Goal: Task Accomplishment & Management: Manage account settings

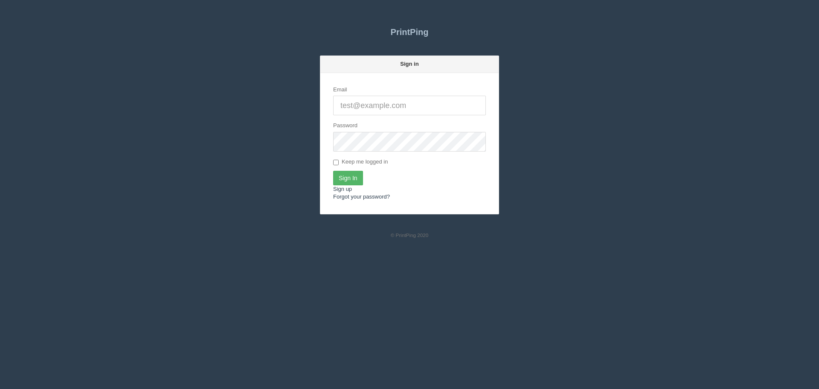
type input "[PERSON_NAME][EMAIL_ADDRESS][DOMAIN_NAME]"
click at [341, 173] on input "Sign In" at bounding box center [348, 178] width 30 height 15
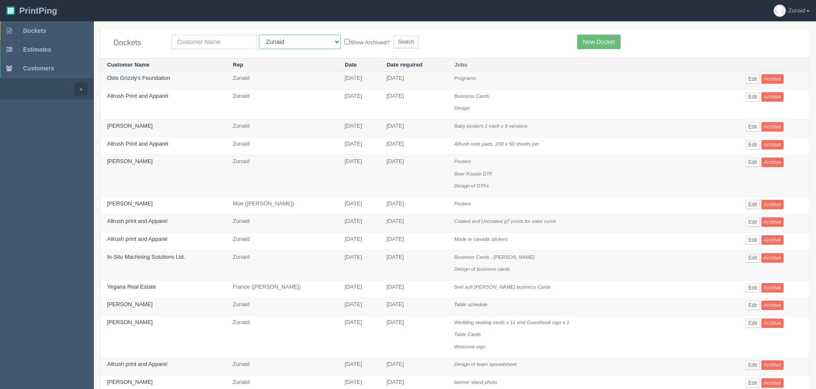
click at [290, 41] on select "All Users Ali Ali Test 1 Aly Amy Ankit Arif Brandon Dan France Greg Jim Mark Ma…" at bounding box center [300, 42] width 82 height 15
select select "1"
click at [259, 35] on select "All Users Ali Ali Test 1 Aly Amy Ankit Arif Brandon Dan France Greg Jim Mark Ma…" at bounding box center [300, 42] width 82 height 15
click at [222, 47] on input "text" at bounding box center [215, 42] width 86 height 15
type input "corn"
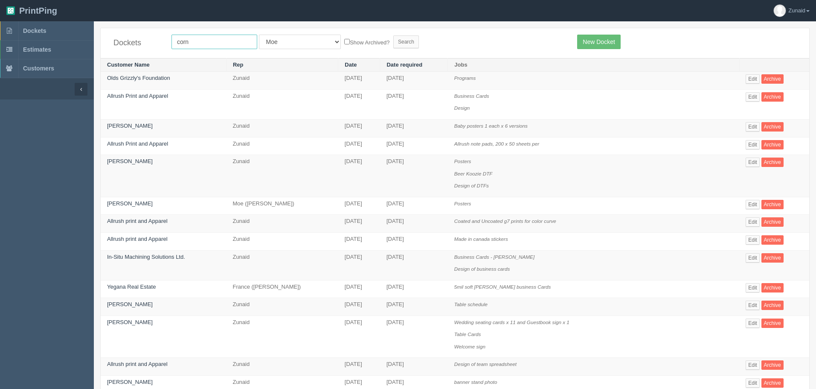
click at [393, 35] on input "Search" at bounding box center [406, 41] width 26 height 13
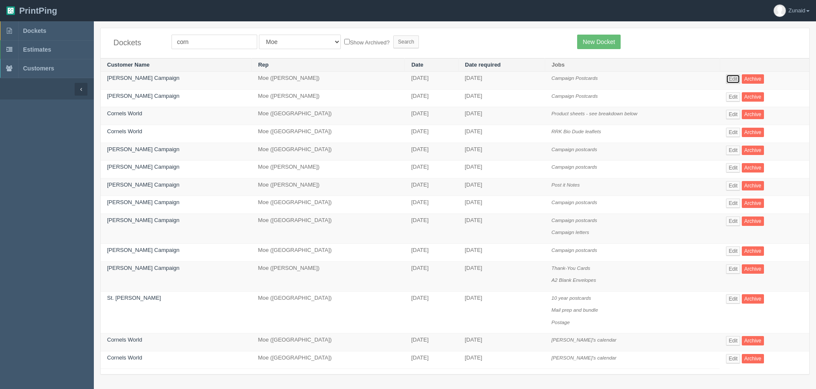
click at [731, 78] on link "Edit" at bounding box center [733, 78] width 14 height 9
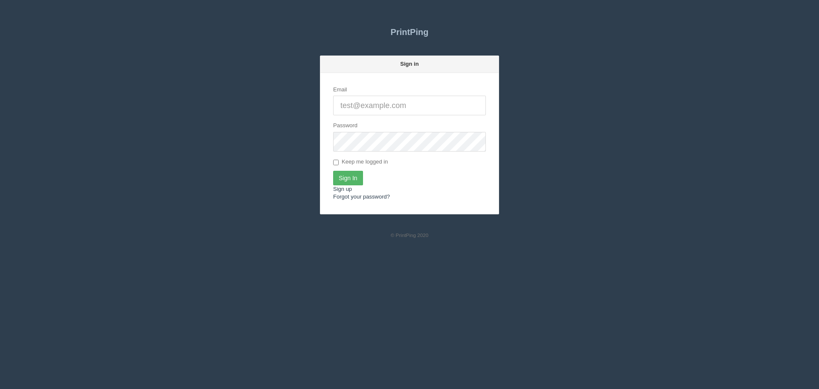
type input "[PERSON_NAME][EMAIL_ADDRESS][DOMAIN_NAME]"
click at [352, 178] on input "Sign In" at bounding box center [348, 178] width 30 height 15
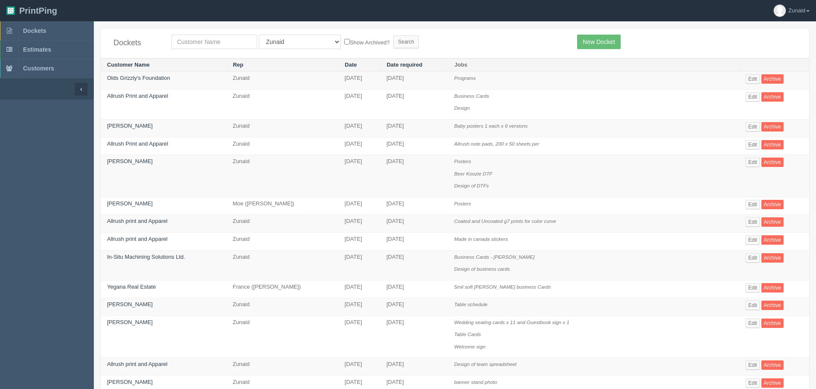
click at [266, 50] on div "Dockets All Users Ali Ali Test 1 Aly Amy Ankit Arif Brandon Dan France Greg Jim…" at bounding box center [455, 43] width 709 height 30
click at [269, 47] on select "All Users Ali Ali Test 1 Aly Amy Ankit Arif Brandon Dan France Greg Jim Mark Ma…" at bounding box center [300, 42] width 82 height 15
select select "8"
click at [259, 35] on select "All Users Ali Ali Test 1 Aly Amy Ankit Arif Brandon Dan France Greg Jim Mark Ma…" at bounding box center [300, 42] width 82 height 15
click at [232, 41] on input "text" at bounding box center [215, 42] width 86 height 15
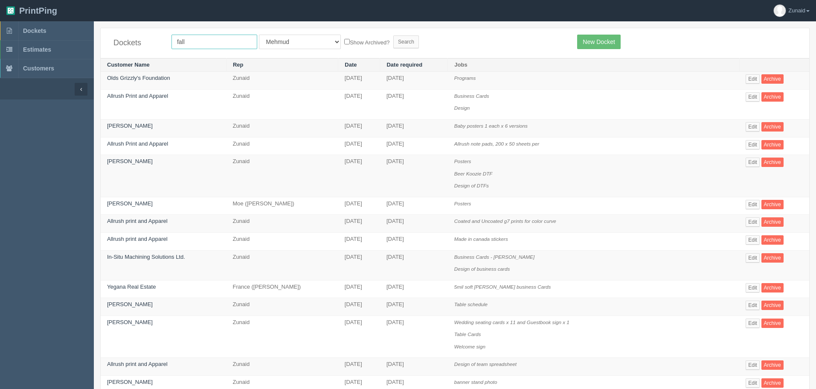
type input "fall"
click at [393, 35] on input "Search" at bounding box center [406, 41] width 26 height 13
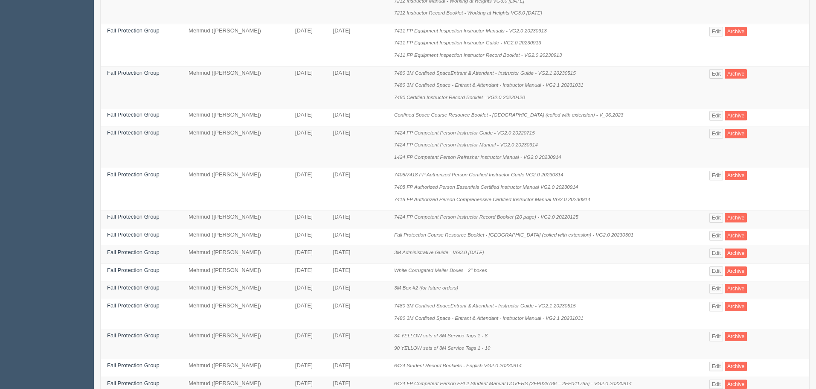
scroll to position [485, 0]
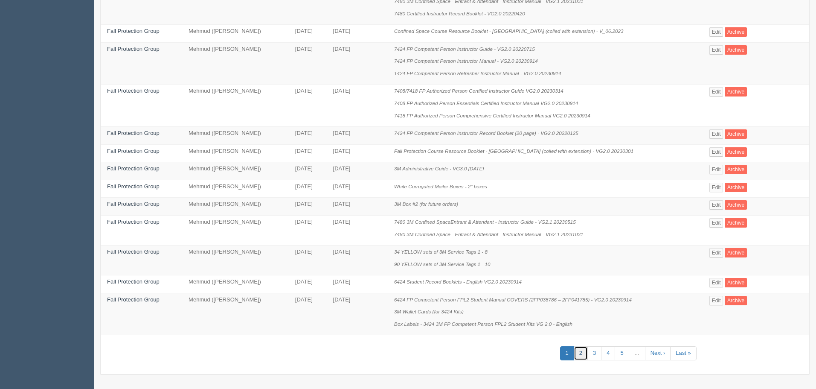
click at [585, 351] on link "2" at bounding box center [581, 353] width 14 height 14
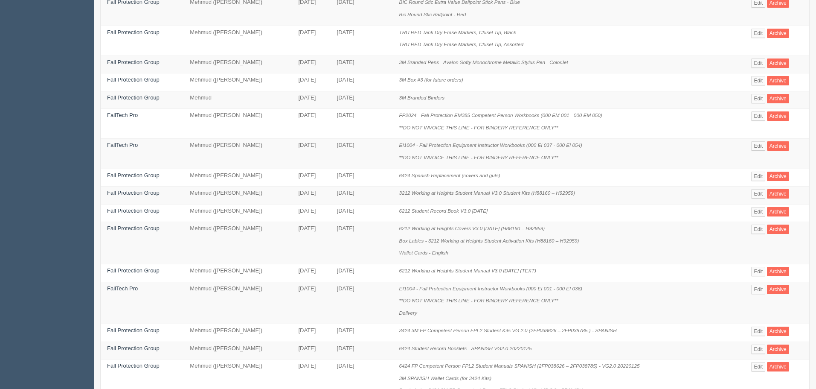
scroll to position [256, 0]
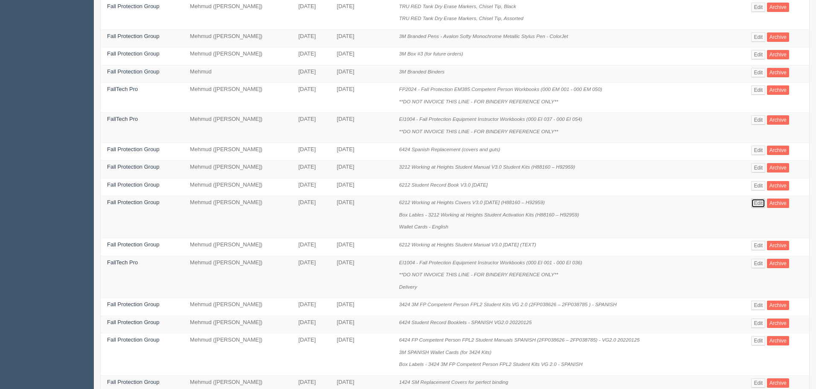
click at [755, 203] on link "Edit" at bounding box center [758, 202] width 14 height 9
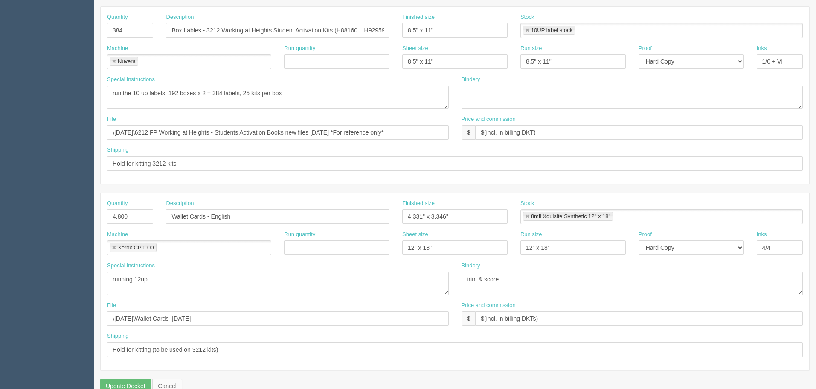
scroll to position [386, 0]
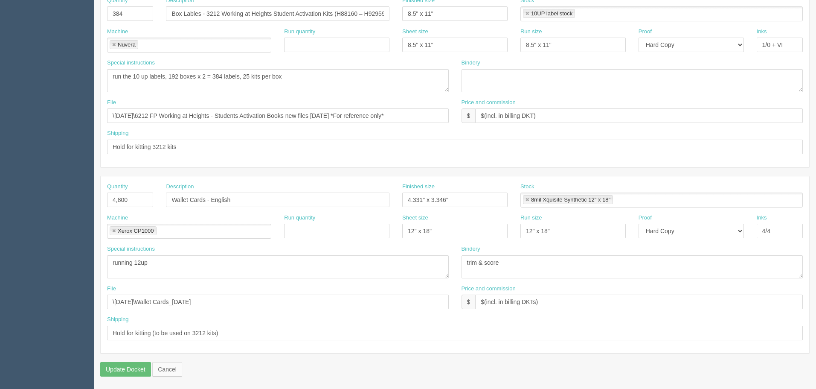
scroll to position [256, 0]
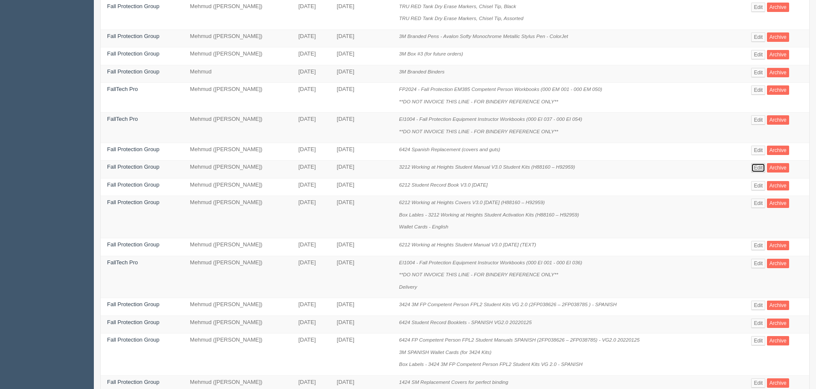
click at [758, 166] on link "Edit" at bounding box center [758, 167] width 14 height 9
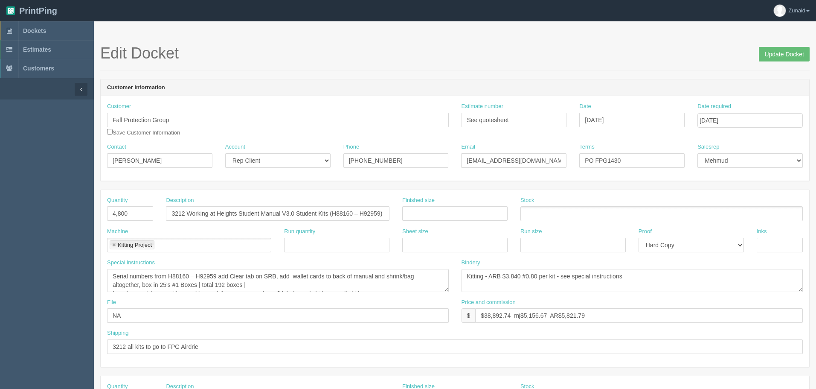
click at [599, 49] on h1 "Edit Docket Update Docket" at bounding box center [455, 53] width 710 height 17
